Goal: Task Accomplishment & Management: Use online tool/utility

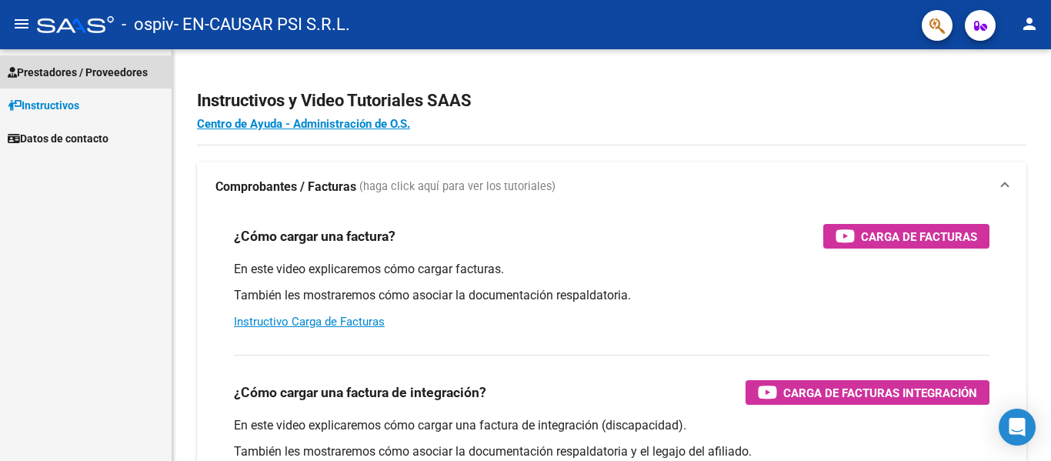
click at [75, 71] on span "Prestadores / Proveedores" at bounding box center [78, 72] width 140 height 17
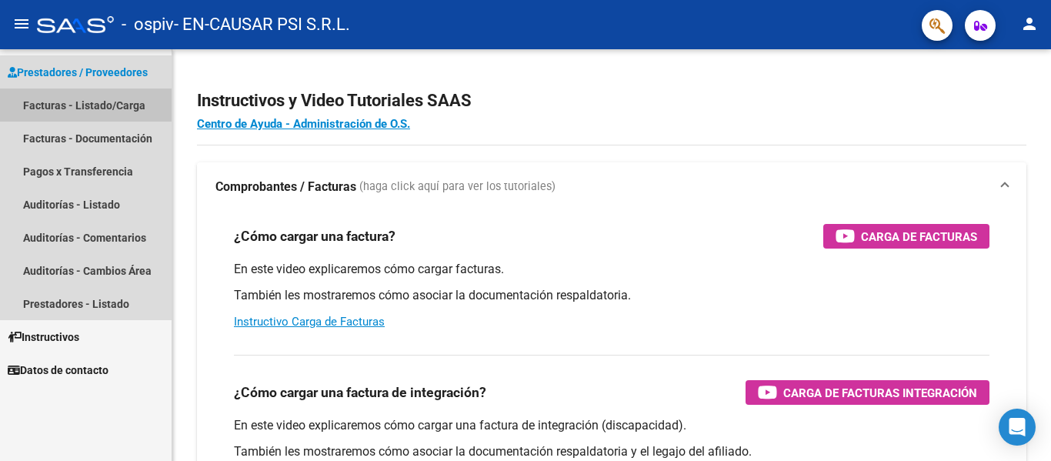
click at [99, 101] on link "Facturas - Listado/Carga" at bounding box center [86, 105] width 172 height 33
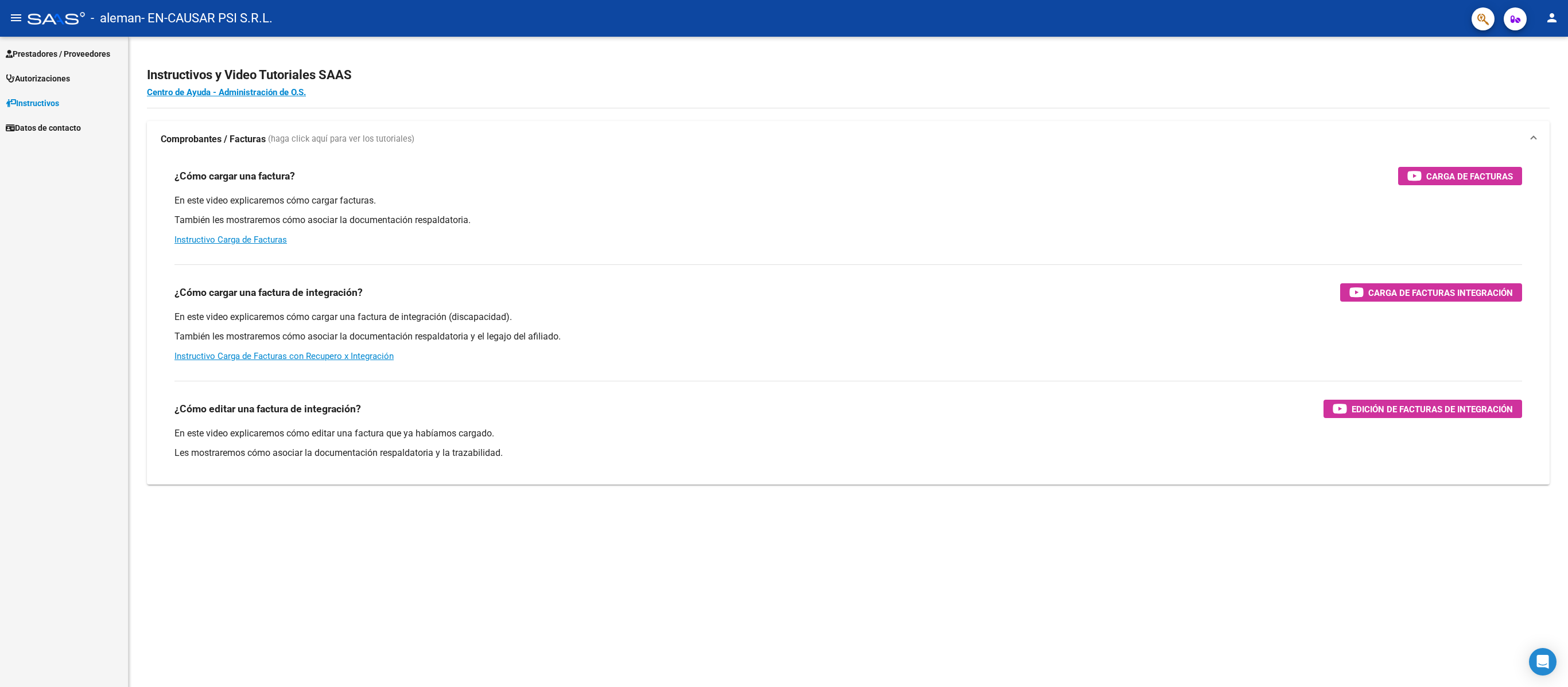
click at [59, 51] on span "Prestadores / Proveedores" at bounding box center [58, 54] width 104 height 13
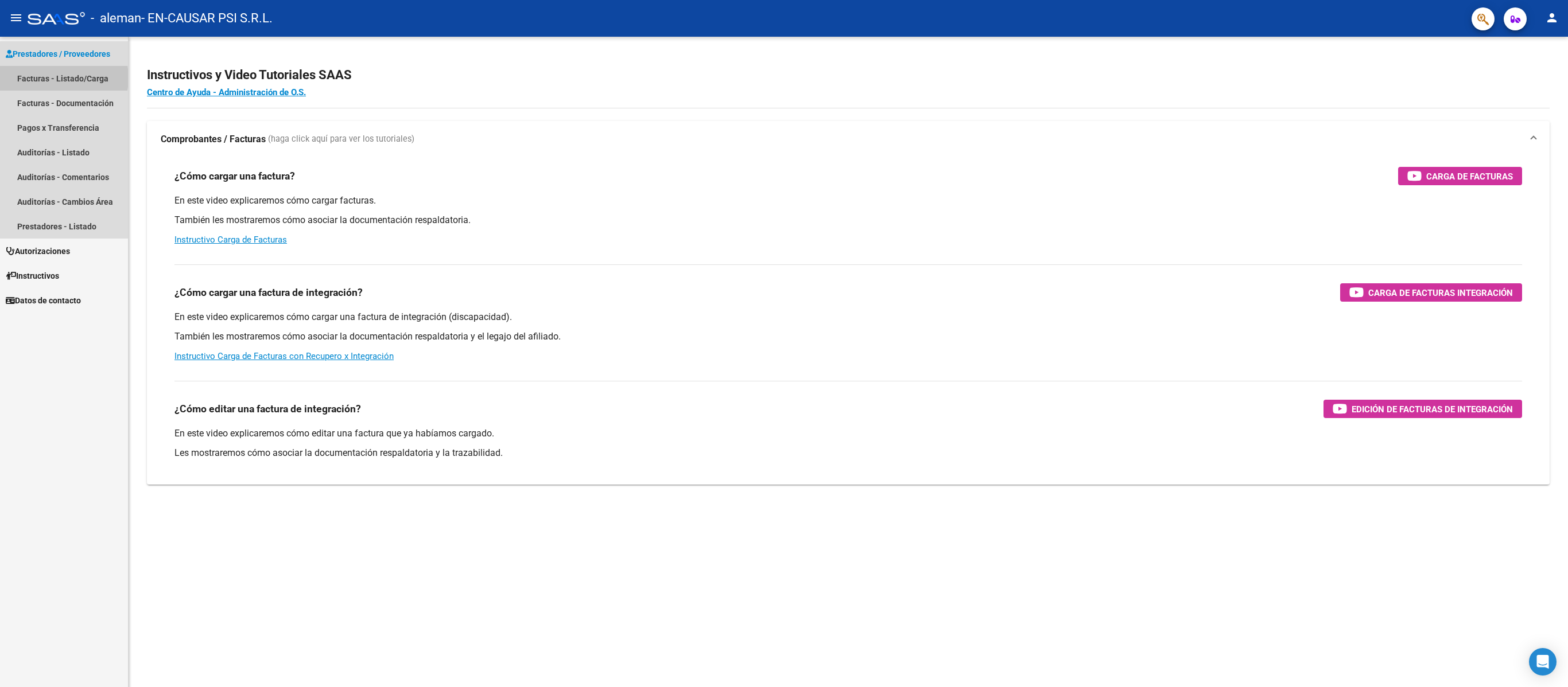
click at [51, 78] on link "Facturas - Listado/Carga" at bounding box center [64, 78] width 128 height 25
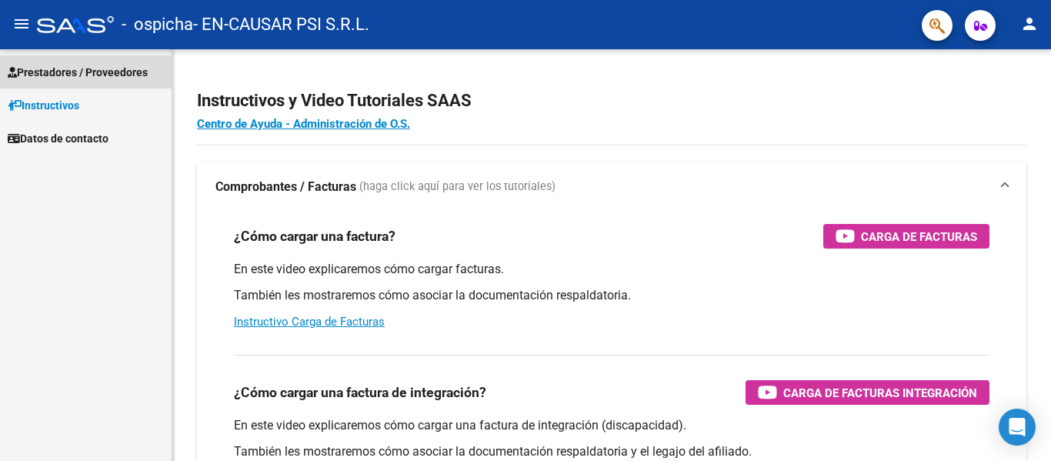
click at [97, 75] on span "Prestadores / Proveedores" at bounding box center [78, 72] width 140 height 17
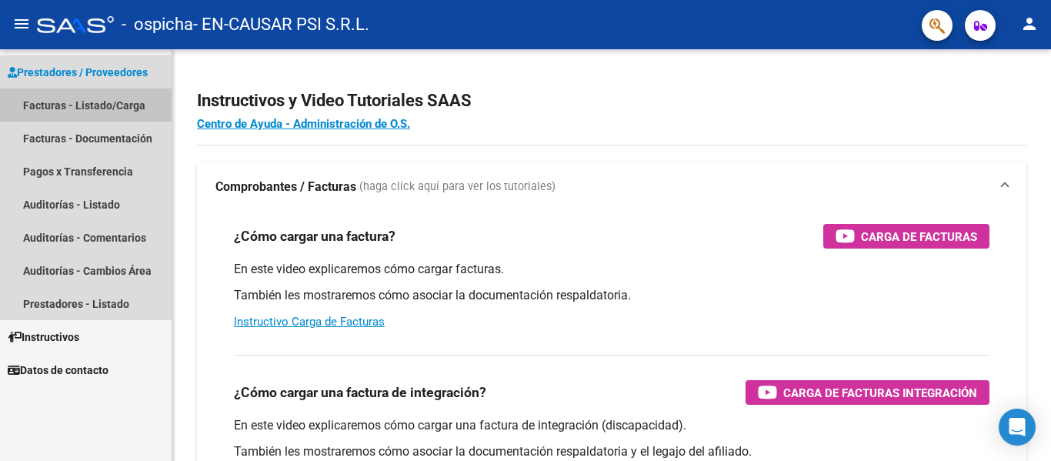
drag, startPoint x: 83, startPoint y: 105, endPoint x: 161, endPoint y: 125, distance: 80.3
click at [84, 105] on link "Facturas - Listado/Carga" at bounding box center [86, 105] width 172 height 33
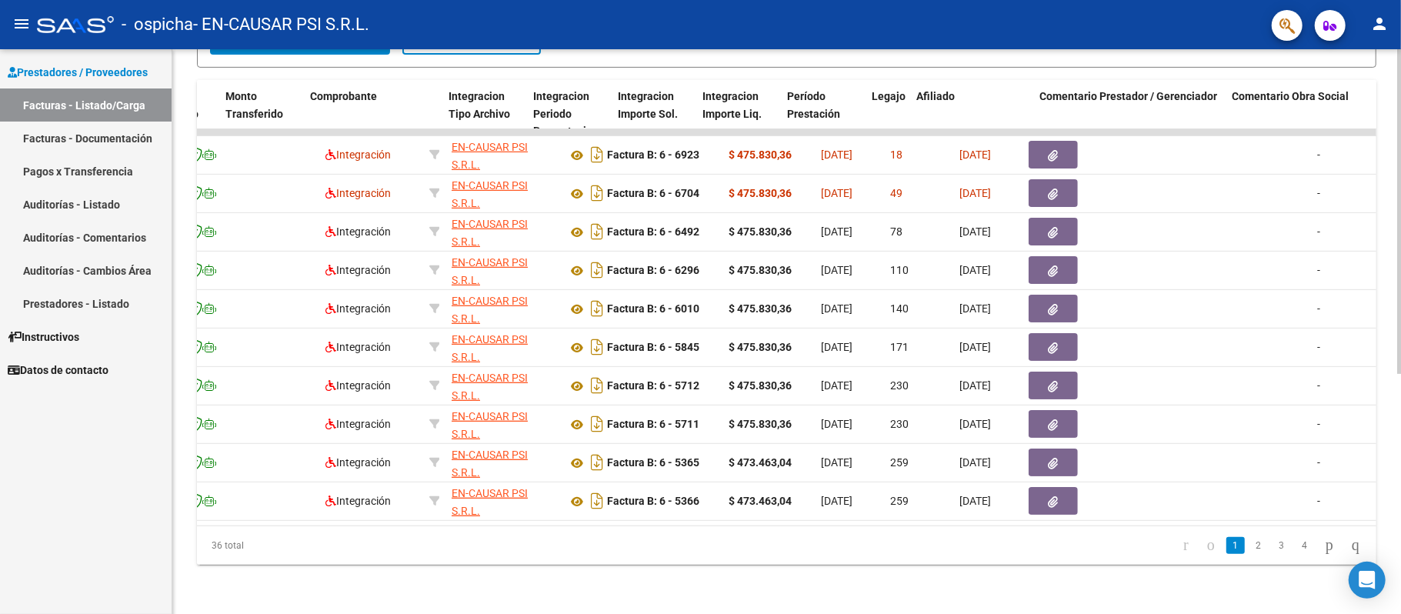
scroll to position [0, 2064]
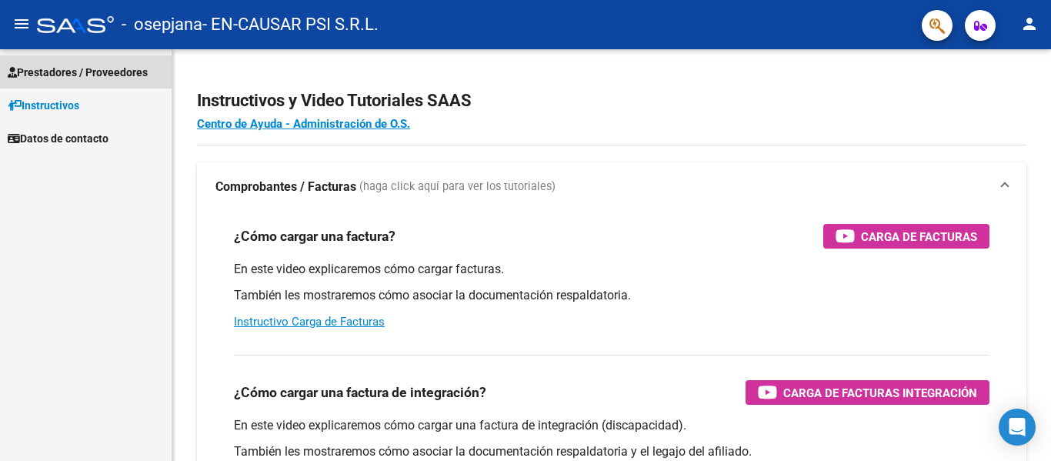
click at [87, 71] on span "Prestadores / Proveedores" at bounding box center [78, 72] width 140 height 17
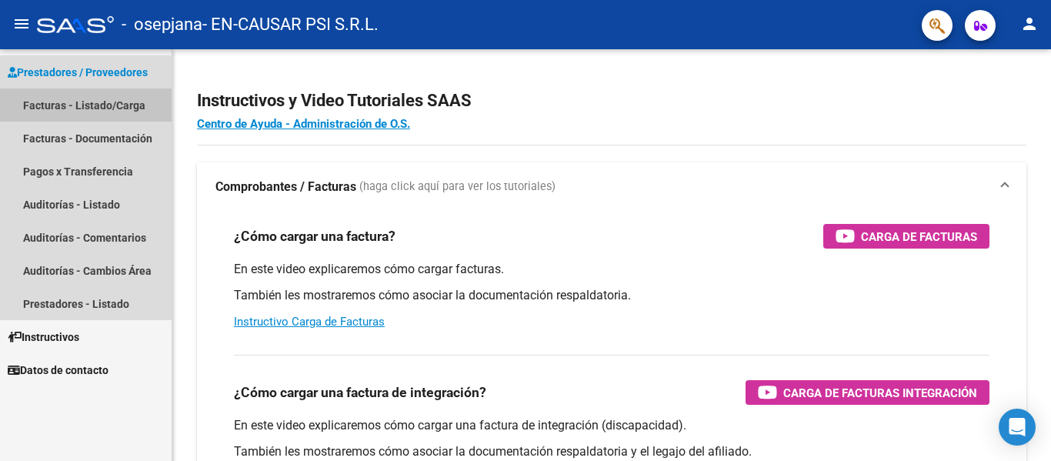
click at [109, 107] on link "Facturas - Listado/Carga" at bounding box center [86, 105] width 172 height 33
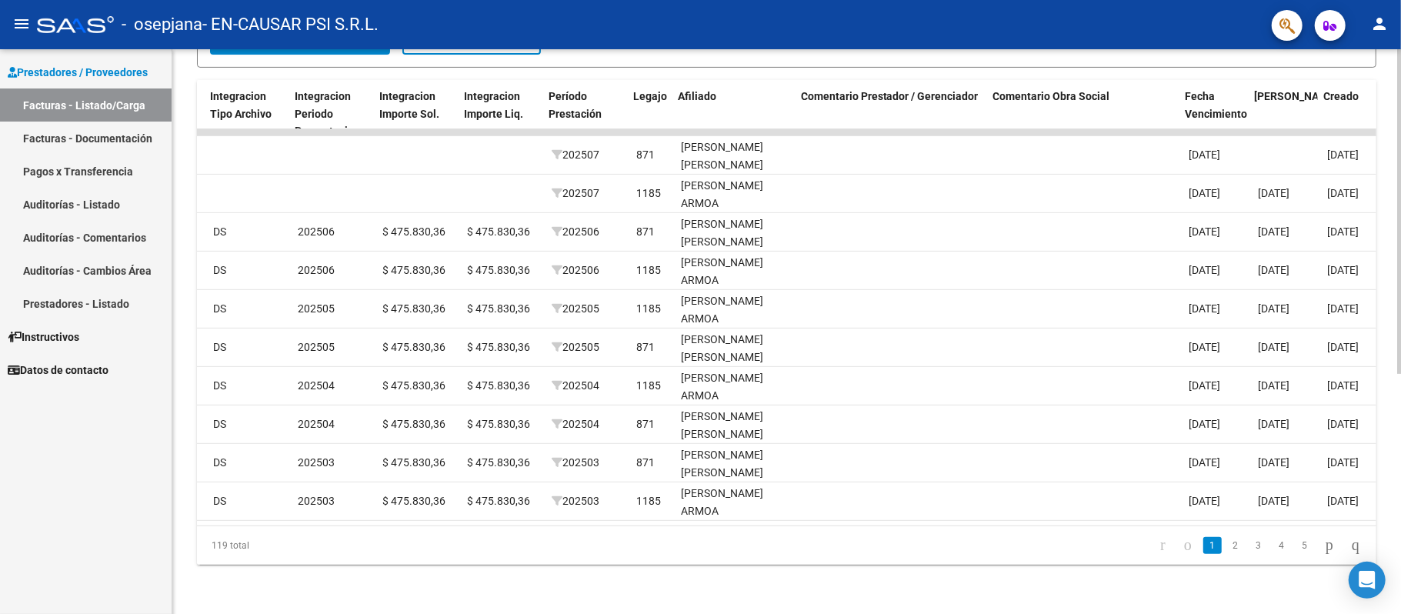
scroll to position [0, 1980]
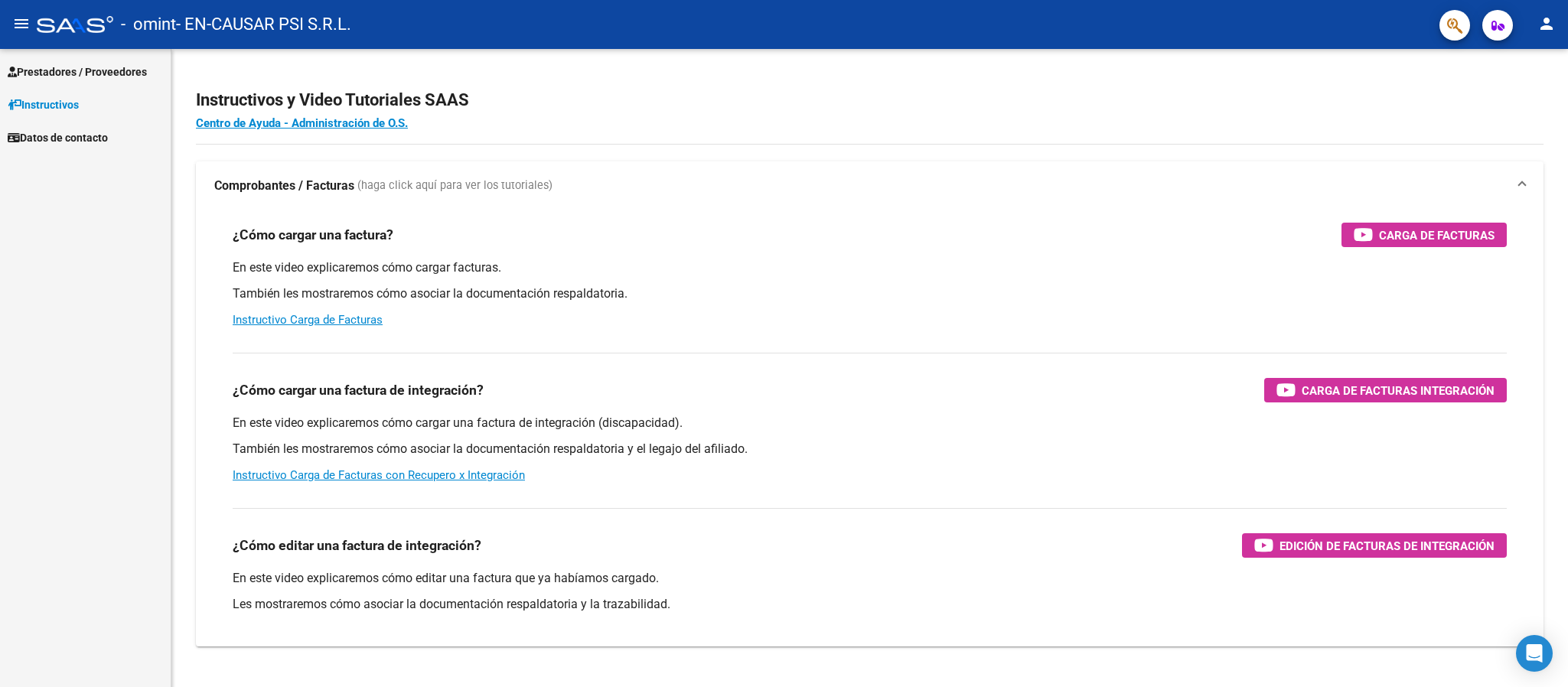
click at [58, 79] on span "Prestadores / Proveedores" at bounding box center [78, 72] width 139 height 17
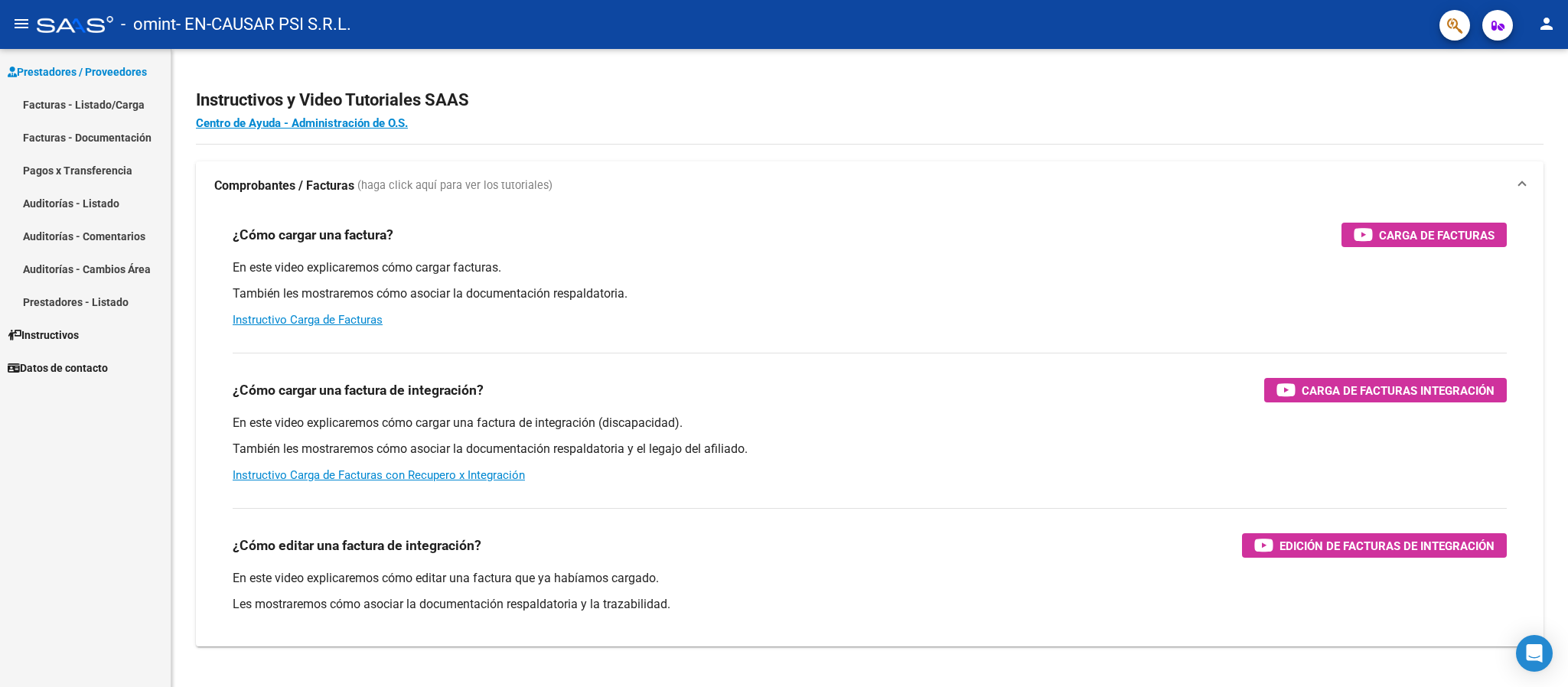
click at [62, 103] on link "Facturas - Listado/Carga" at bounding box center [86, 104] width 171 height 33
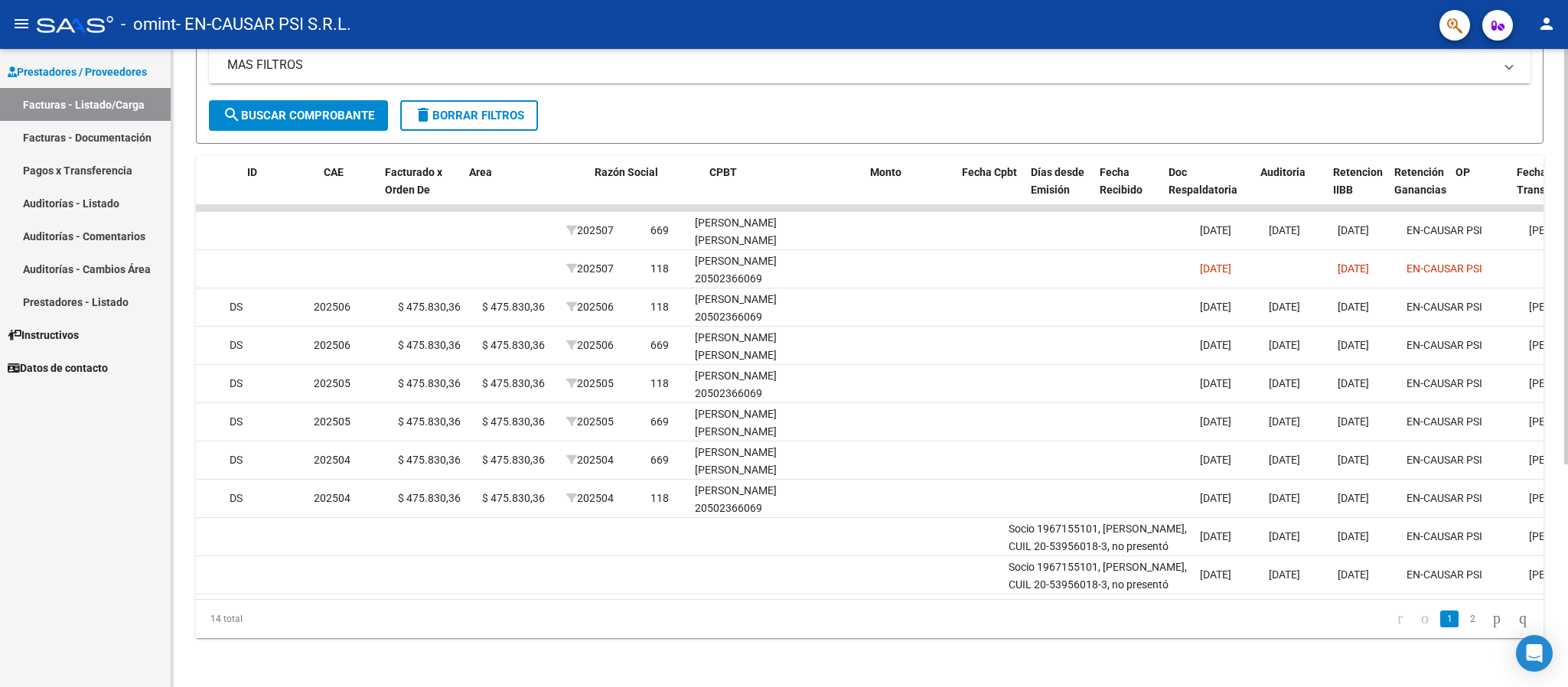
scroll to position [0, 31]
